Goal: Find specific page/section: Find specific page/section

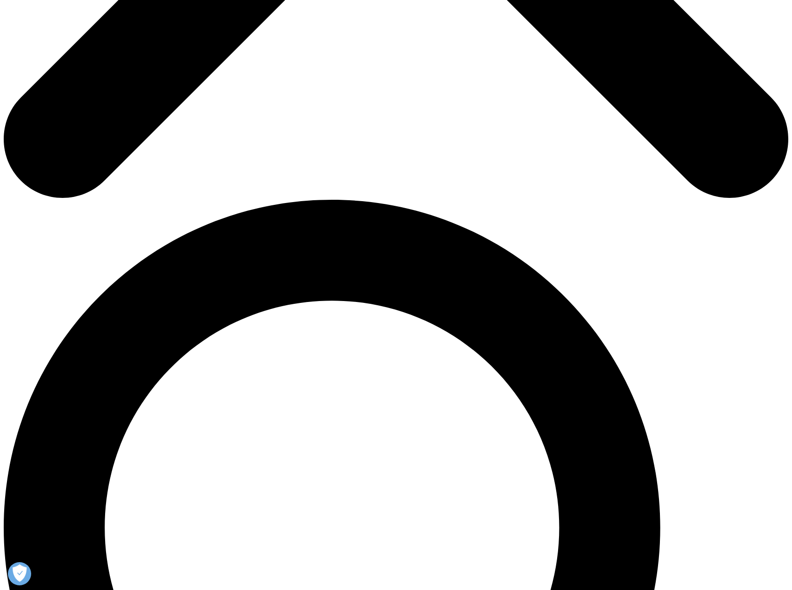
scroll to position [152, 0]
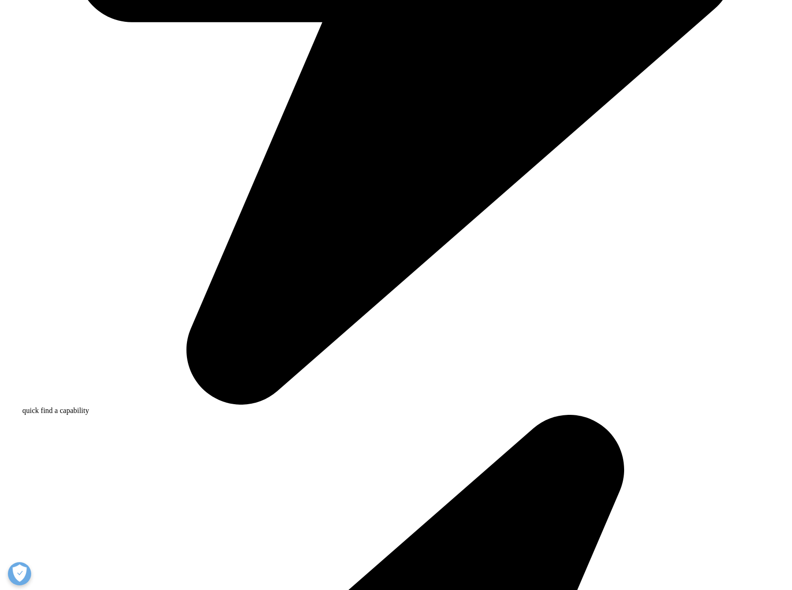
scroll to position [434, 0]
